Goal: Check status: Check status

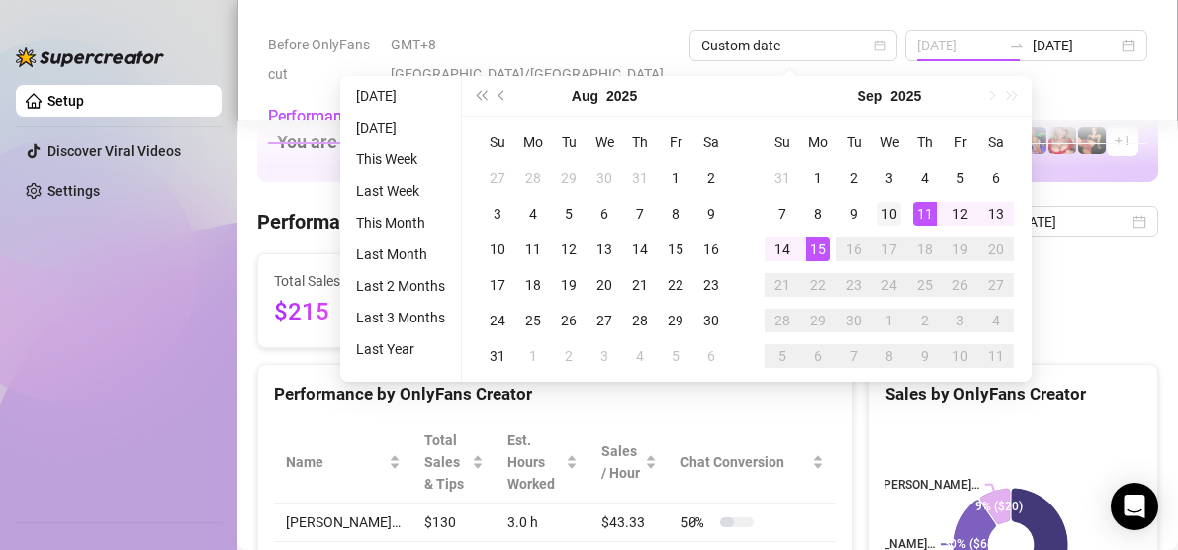
click at [877, 212] on div "10" at bounding box center [889, 214] width 24 height 24
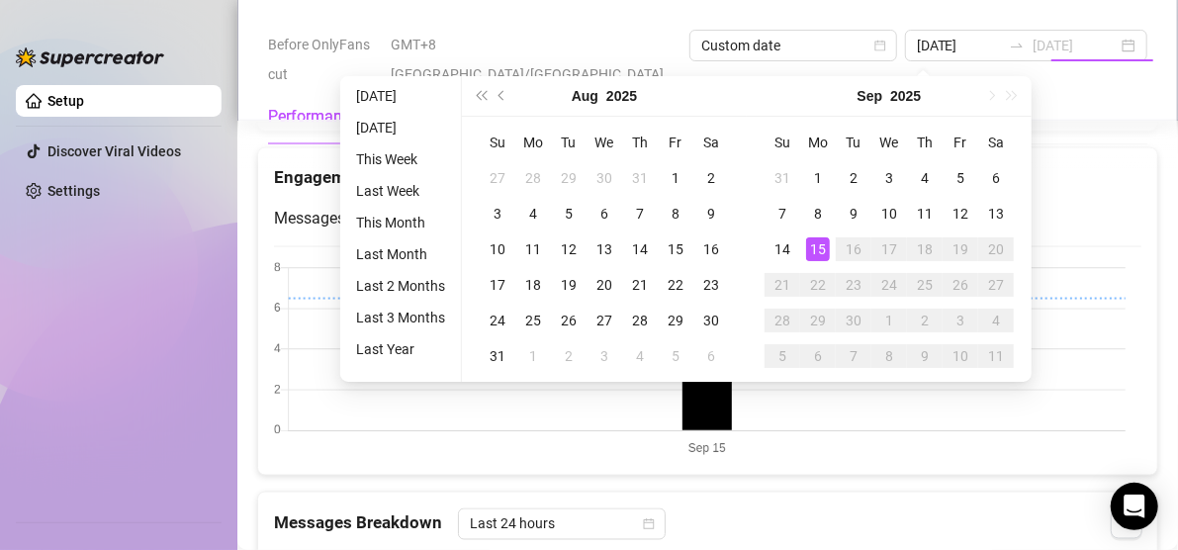
drag, startPoint x: 814, startPoint y: 255, endPoint x: 815, endPoint y: 243, distance: 11.9
click at [815, 255] on div "15" at bounding box center [818, 249] width 24 height 24
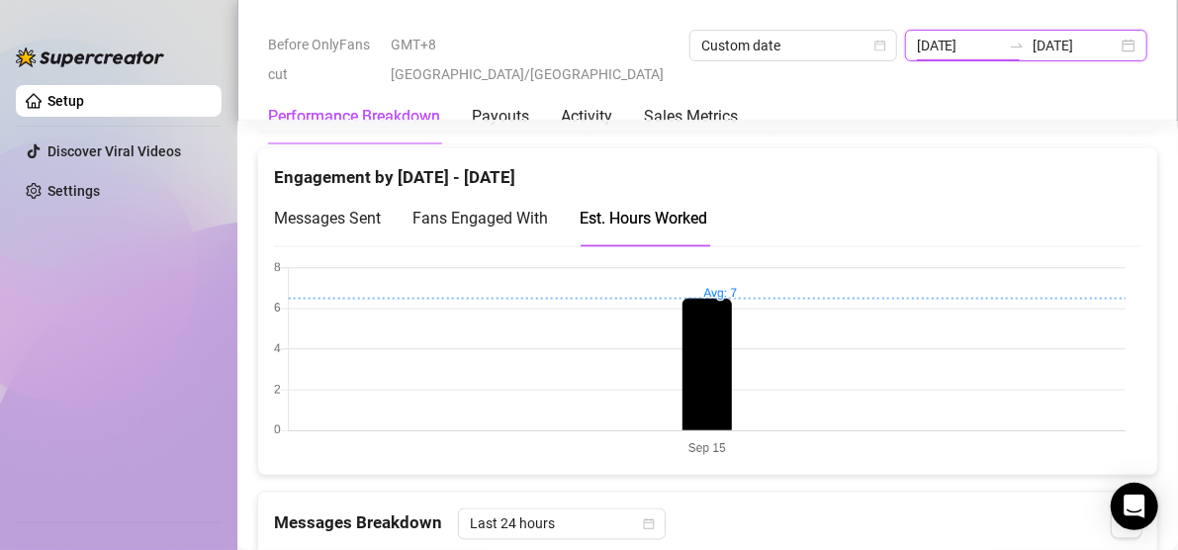
click at [917, 50] on input "[DATE]" at bounding box center [959, 46] width 85 height 22
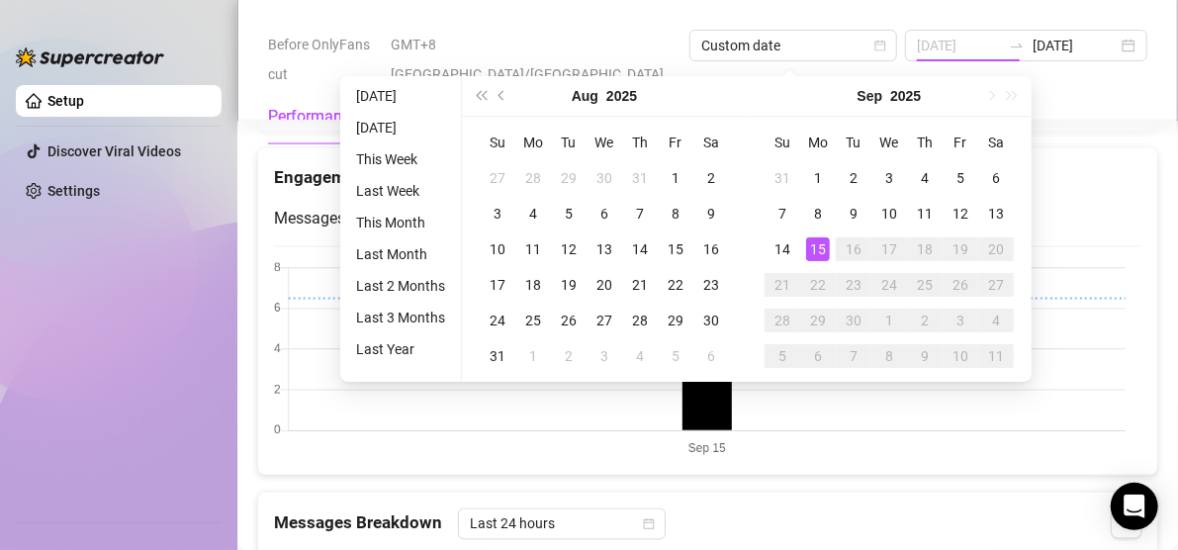
click at [812, 253] on div "15" at bounding box center [818, 249] width 24 height 24
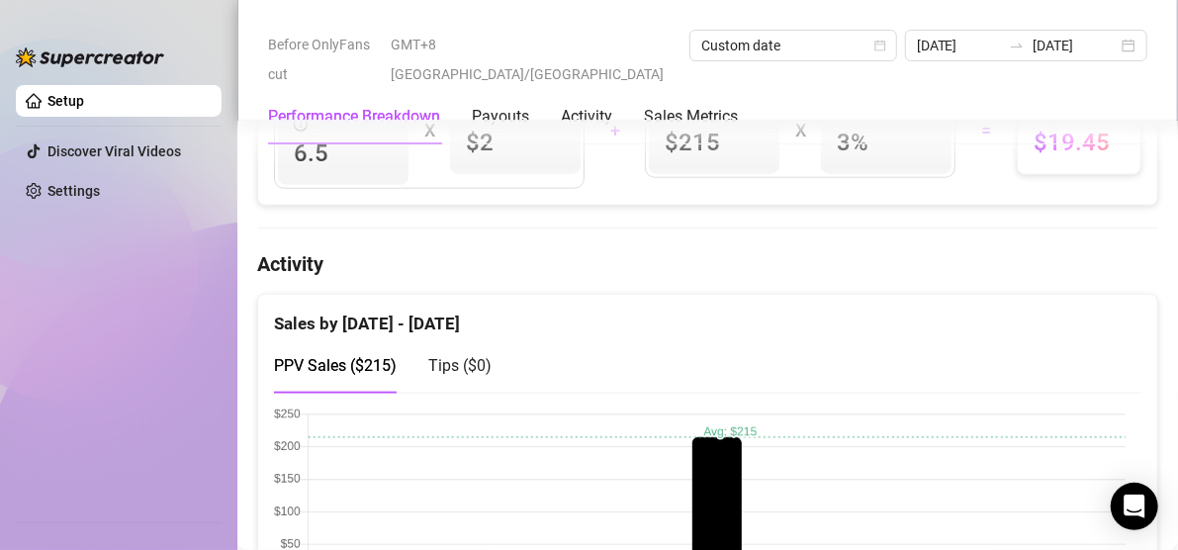
scroll to position [960, 0]
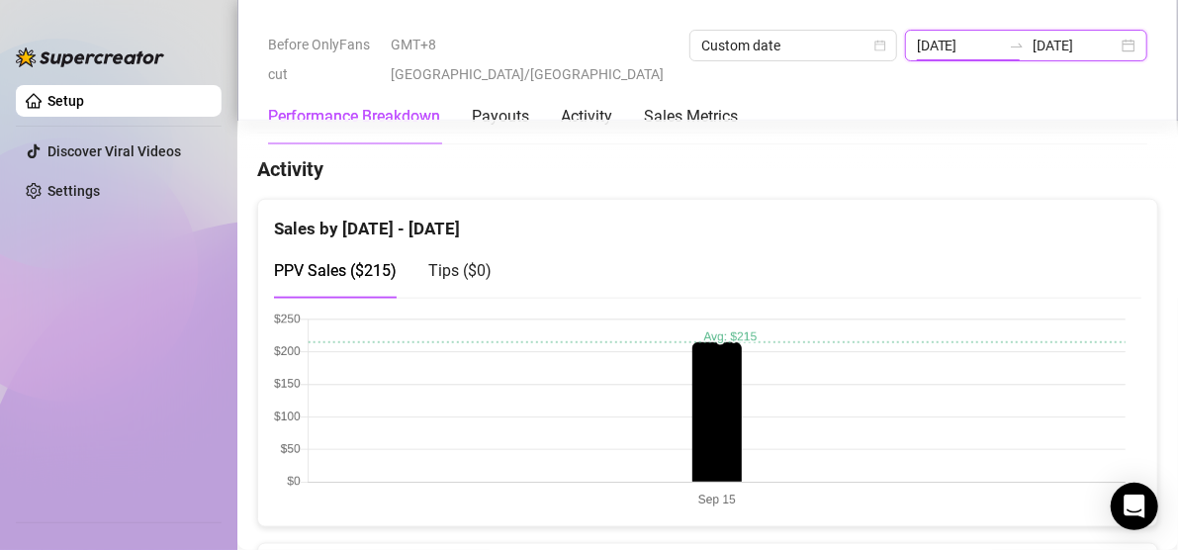
click at [917, 43] on input "[DATE]" at bounding box center [959, 46] width 85 height 22
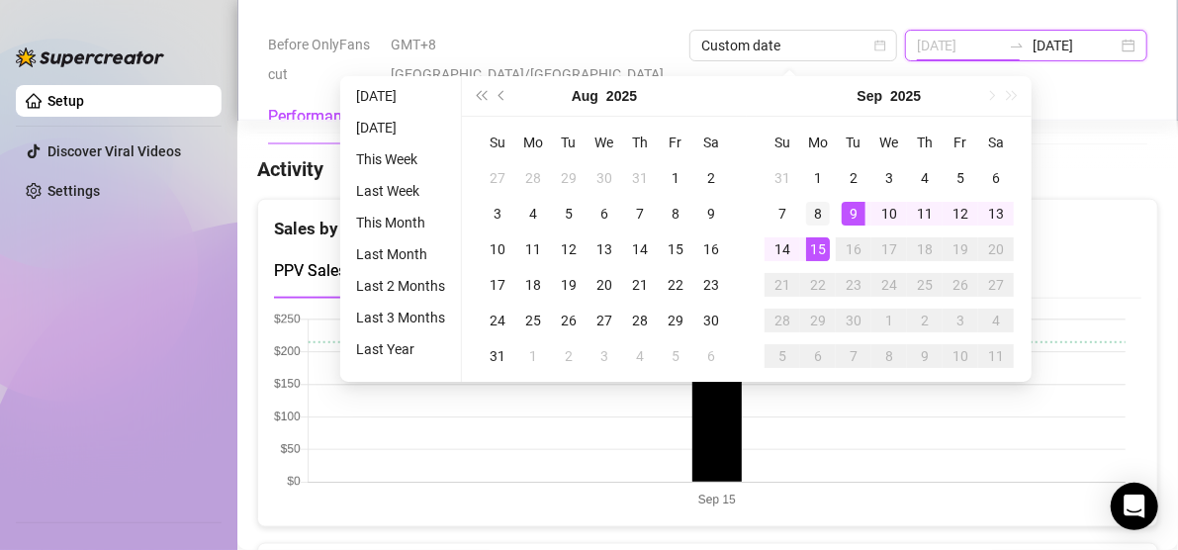
type input "[DATE]"
click at [820, 208] on div "8" at bounding box center [818, 214] width 24 height 24
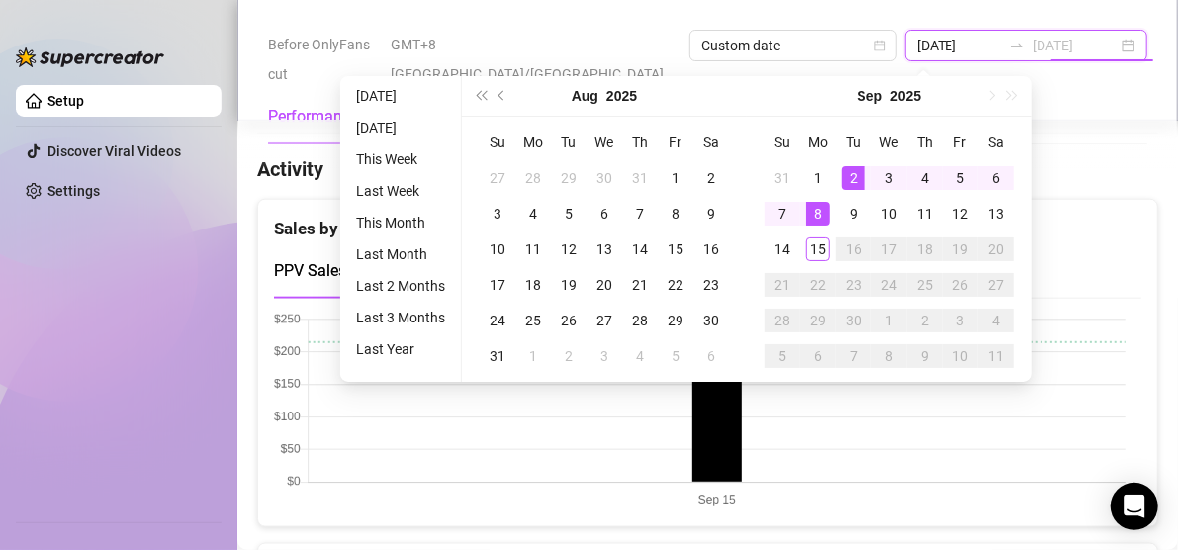
type input "[DATE]"
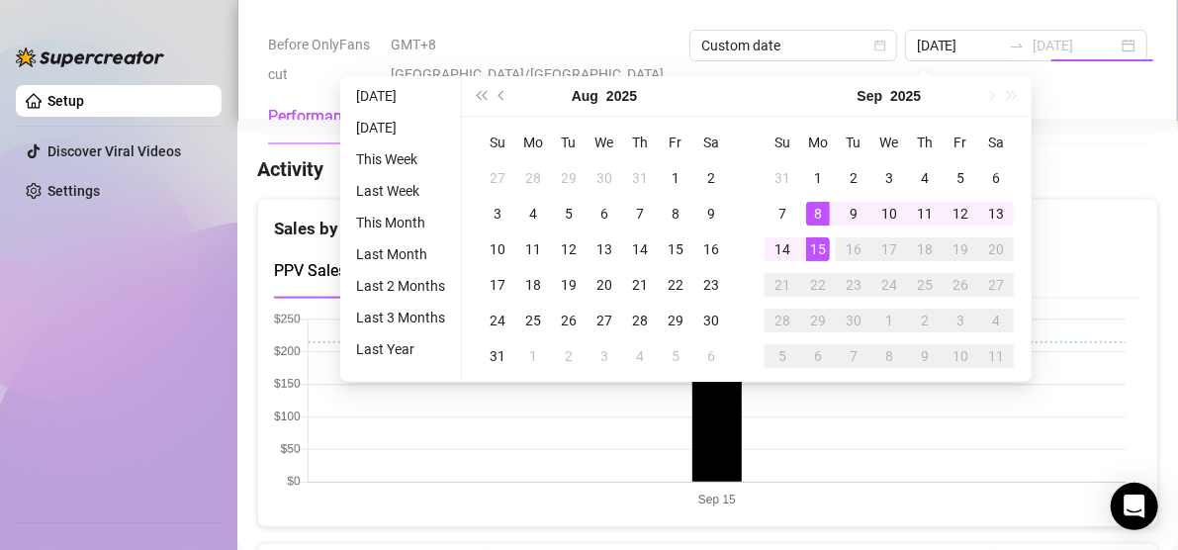
click at [821, 247] on div "15" at bounding box center [818, 249] width 24 height 24
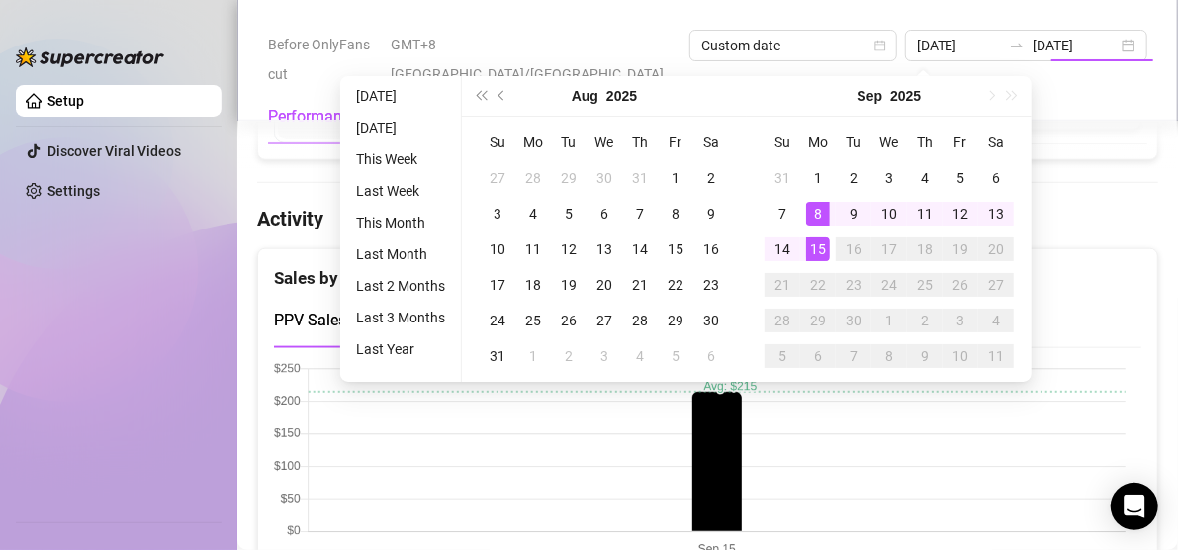
type input "[DATE]"
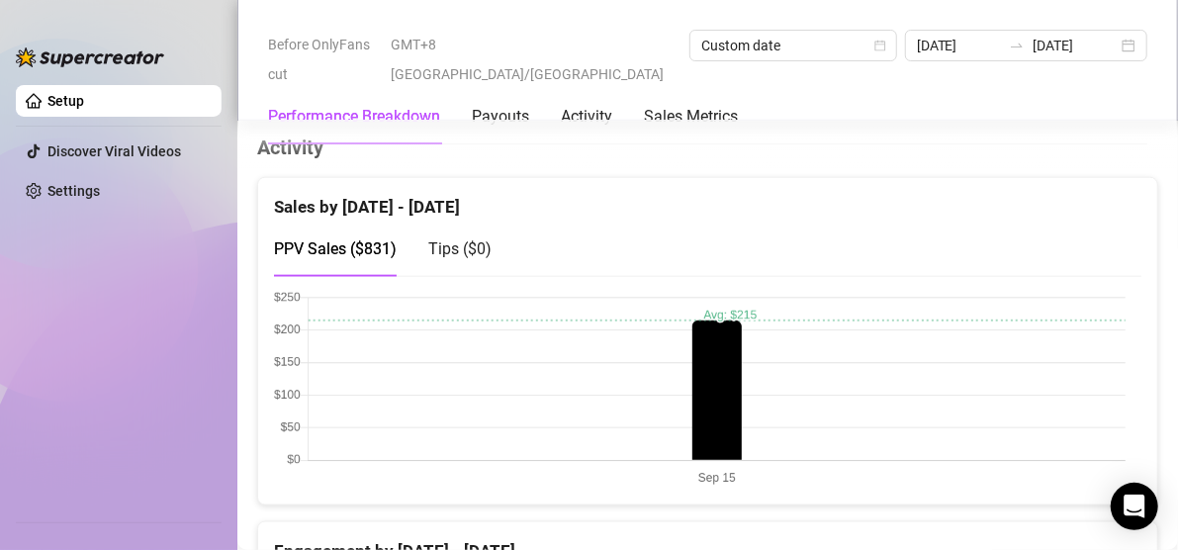
scroll to position [985, 0]
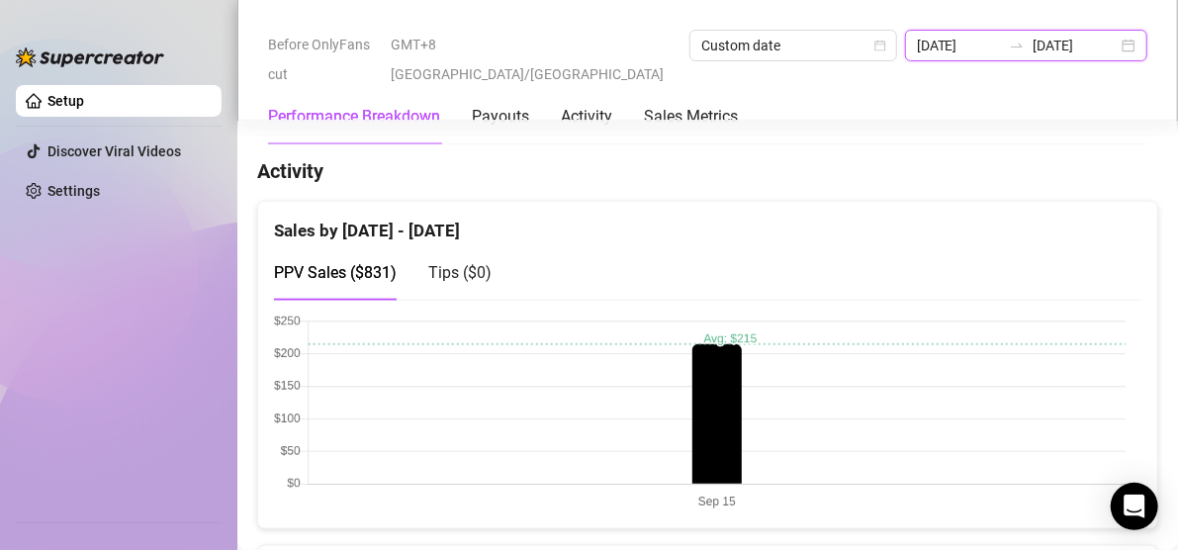
click at [917, 44] on input "[DATE]" at bounding box center [959, 46] width 85 height 22
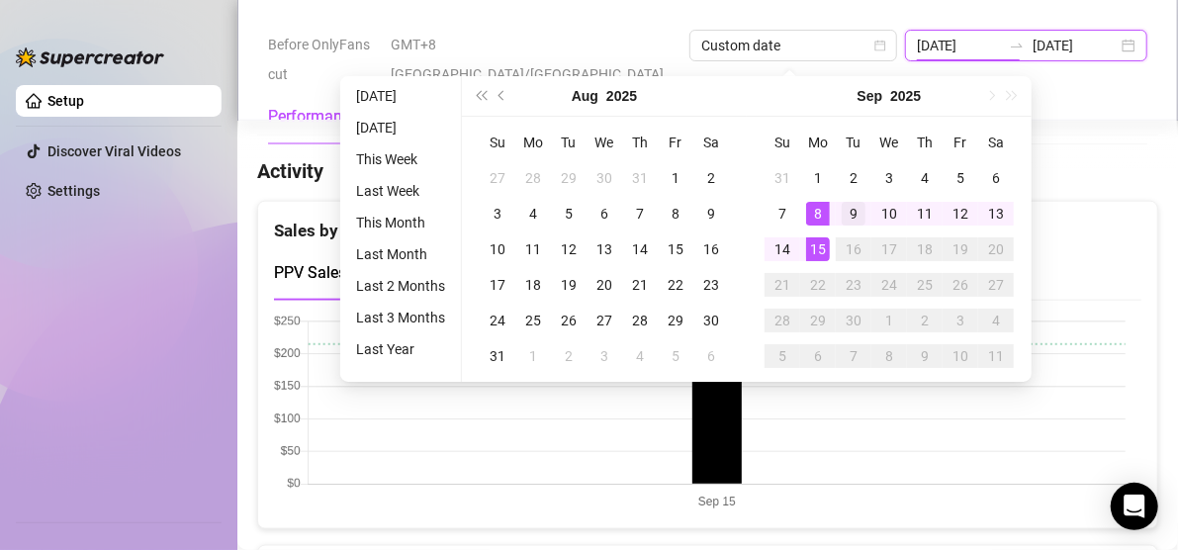
type input "[DATE]"
click at [862, 202] on div "9" at bounding box center [854, 214] width 24 height 24
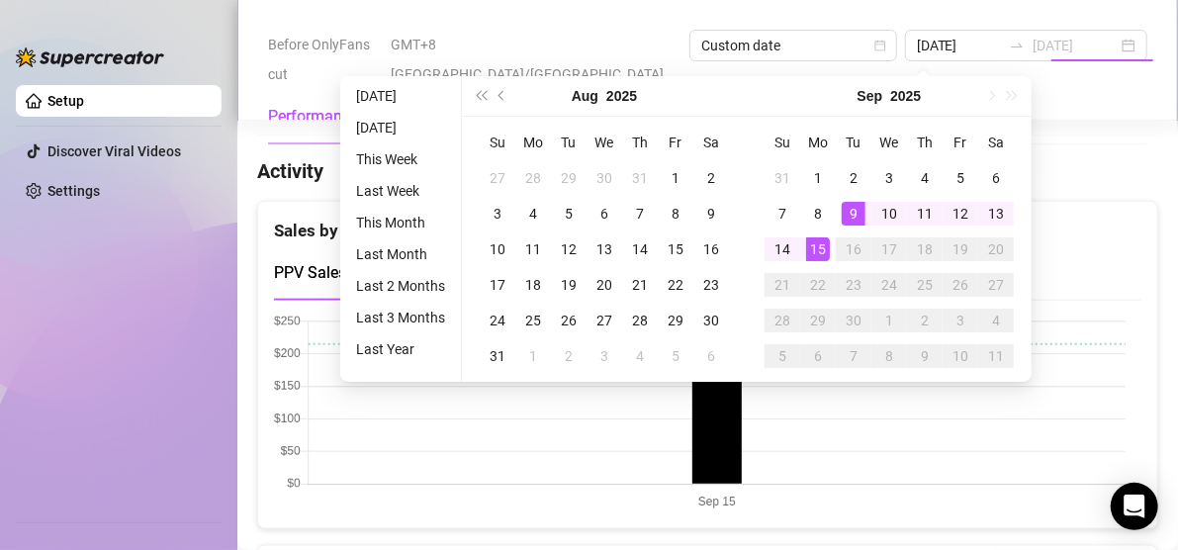
click at [828, 245] on div "15" at bounding box center [818, 249] width 24 height 24
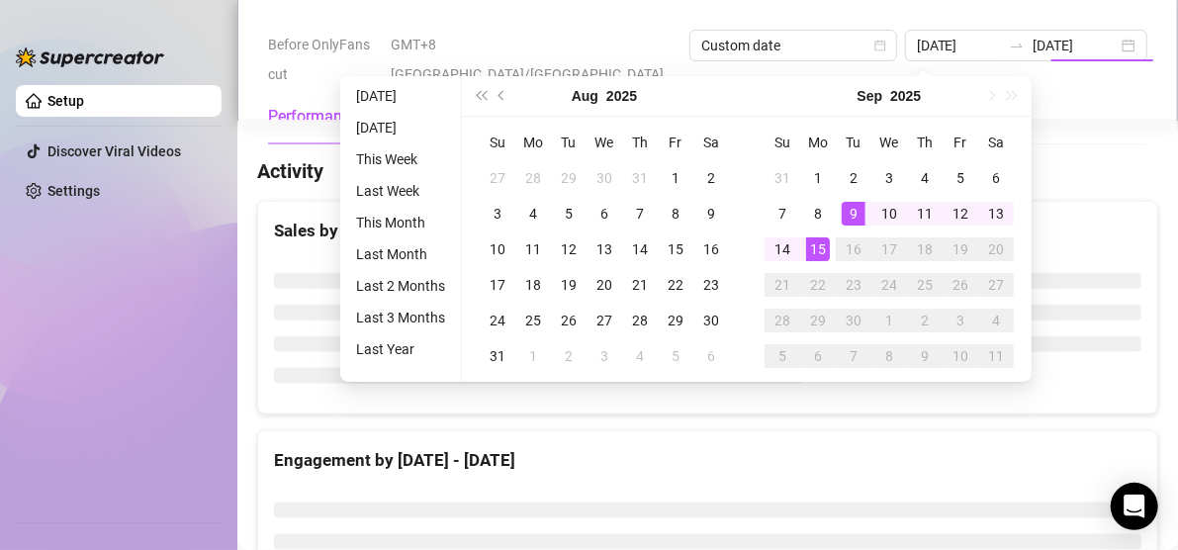
type input "[DATE]"
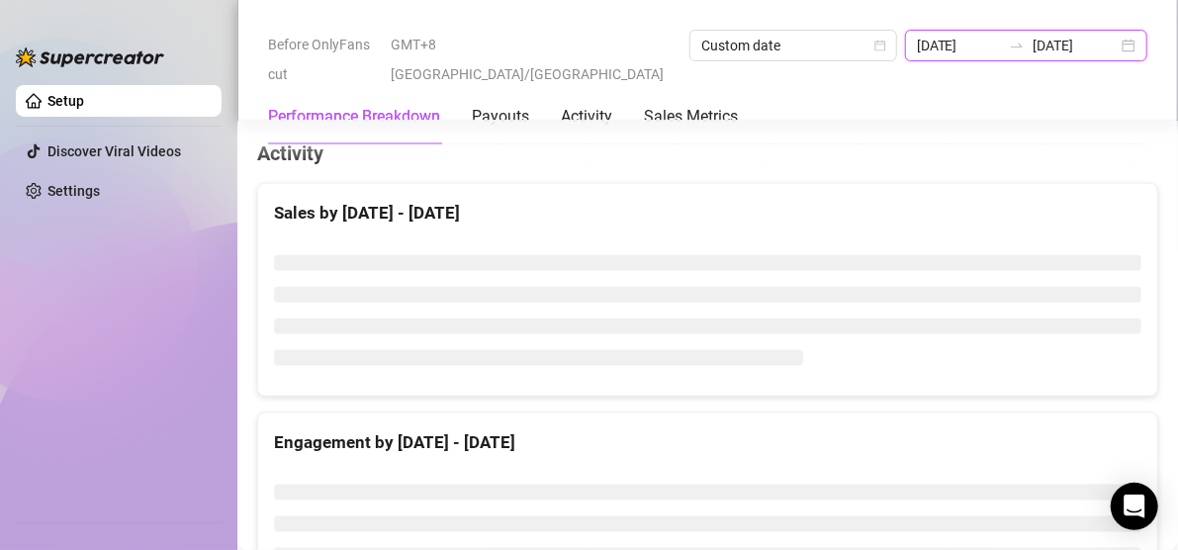
click at [917, 49] on input "[DATE]" at bounding box center [959, 46] width 85 height 22
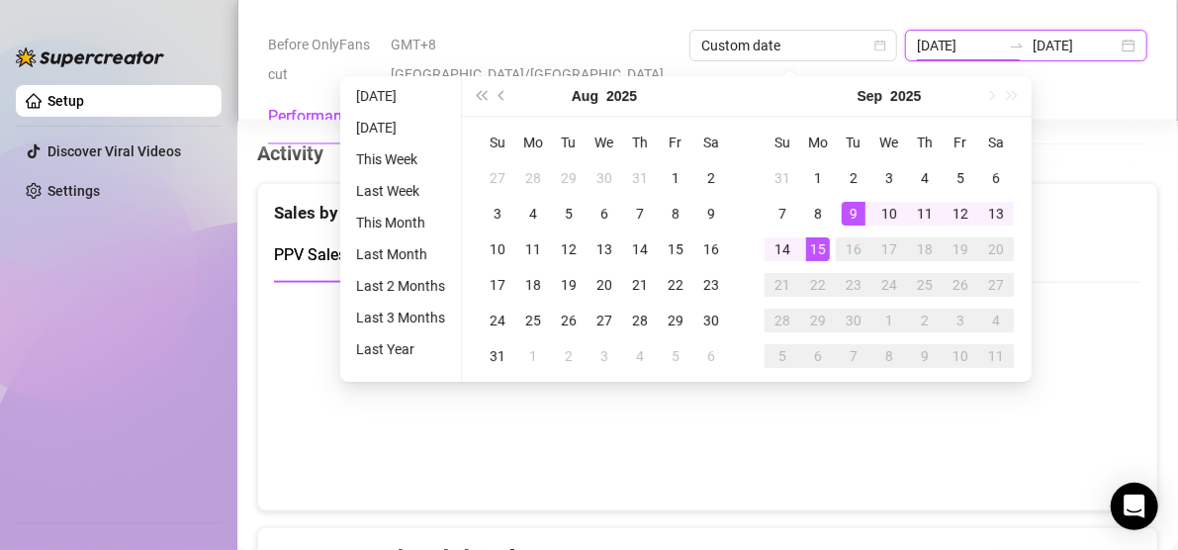
scroll to position [985, 0]
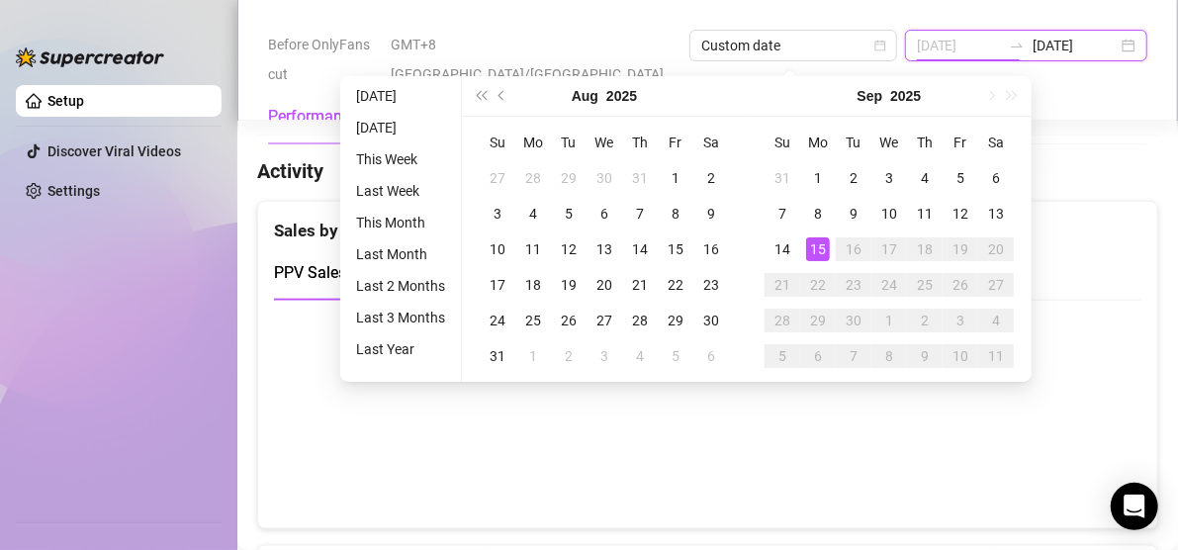
type input "[DATE]"
click at [828, 245] on div "15" at bounding box center [818, 249] width 24 height 24
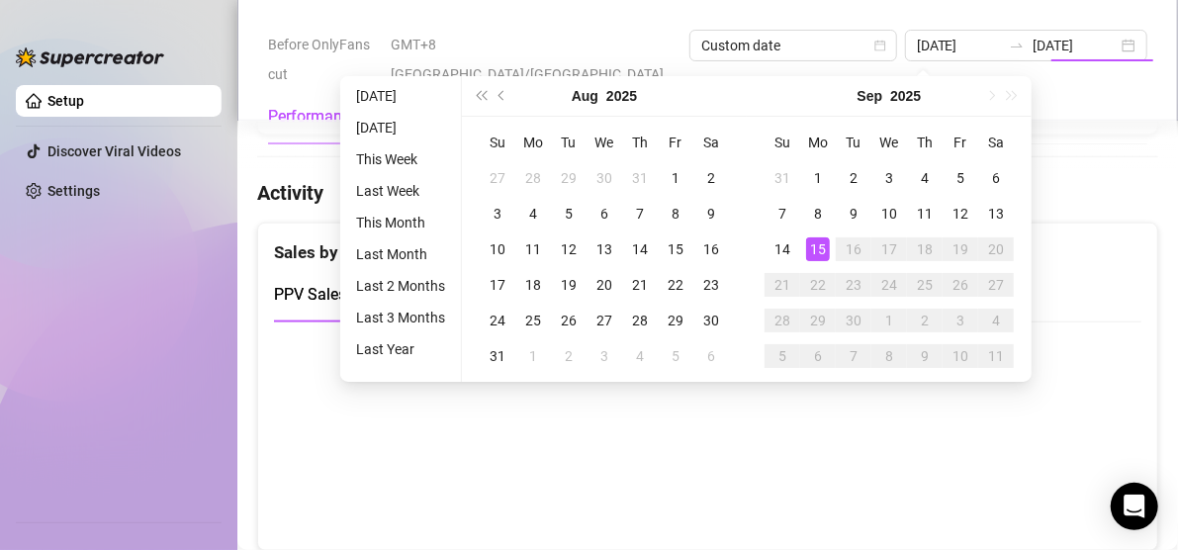
type input "[DATE]"
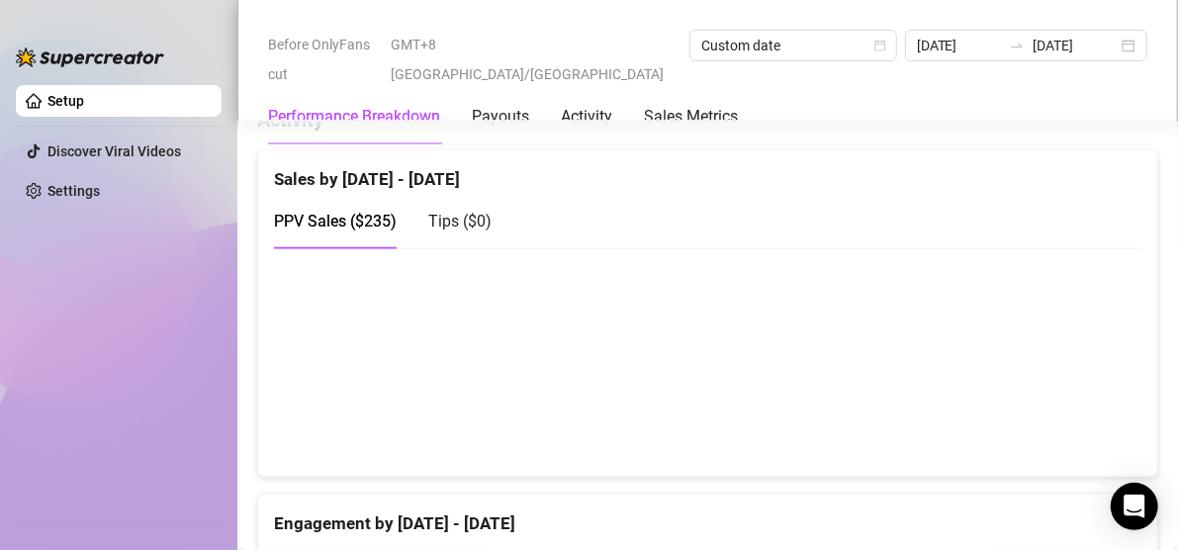
scroll to position [960, 0]
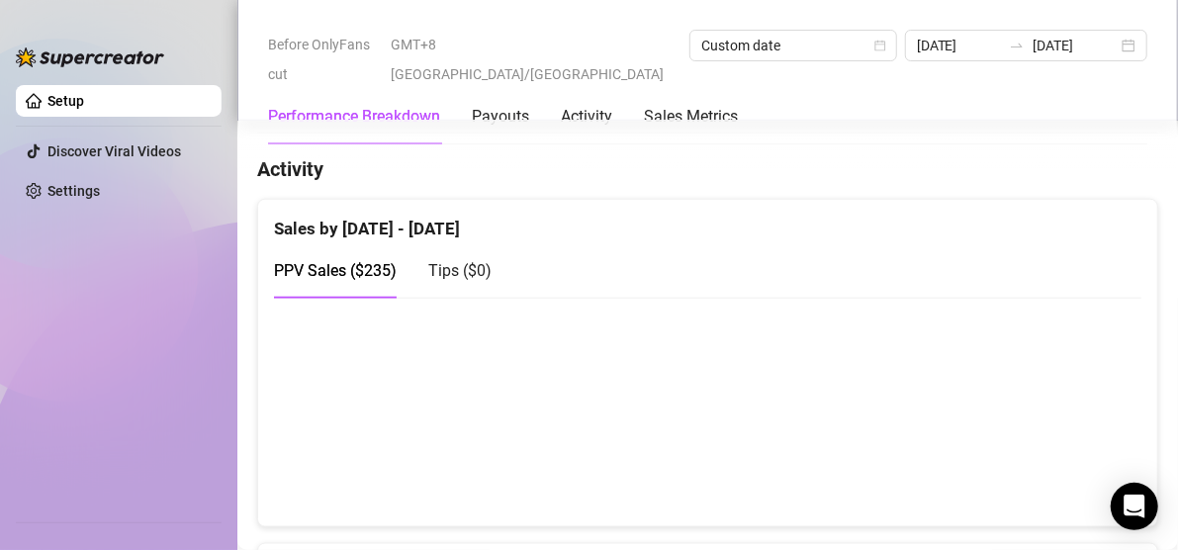
drag, startPoint x: 373, startPoint y: 229, endPoint x: 525, endPoint y: 226, distance: 152.4
click at [373, 229] on div "Sales by [DATE] - [DATE]" at bounding box center [708, 221] width 868 height 43
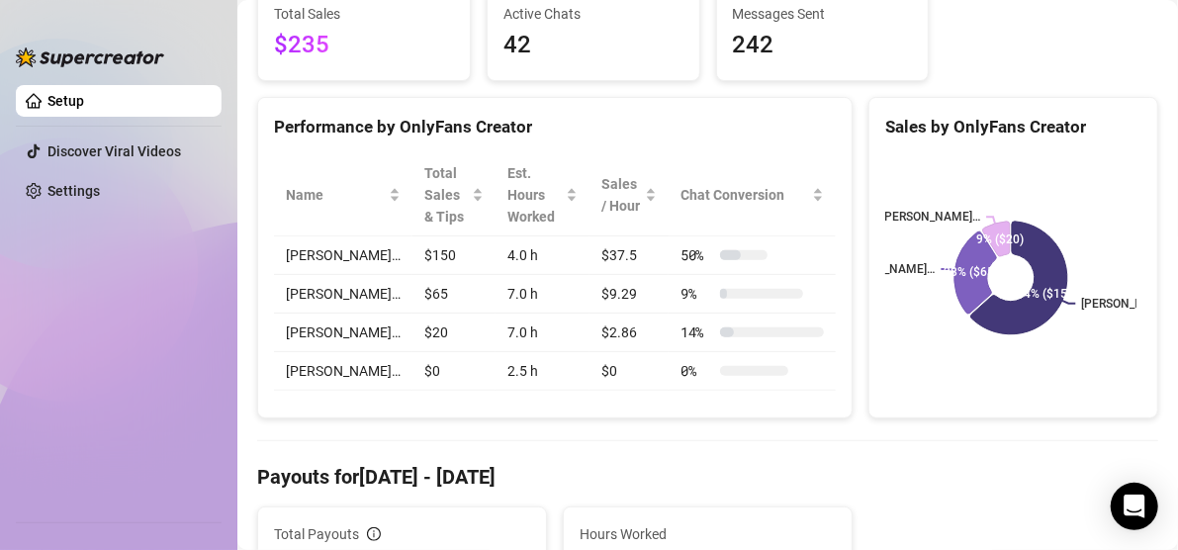
scroll to position [0, 0]
